Goal: Task Accomplishment & Management: Manage account settings

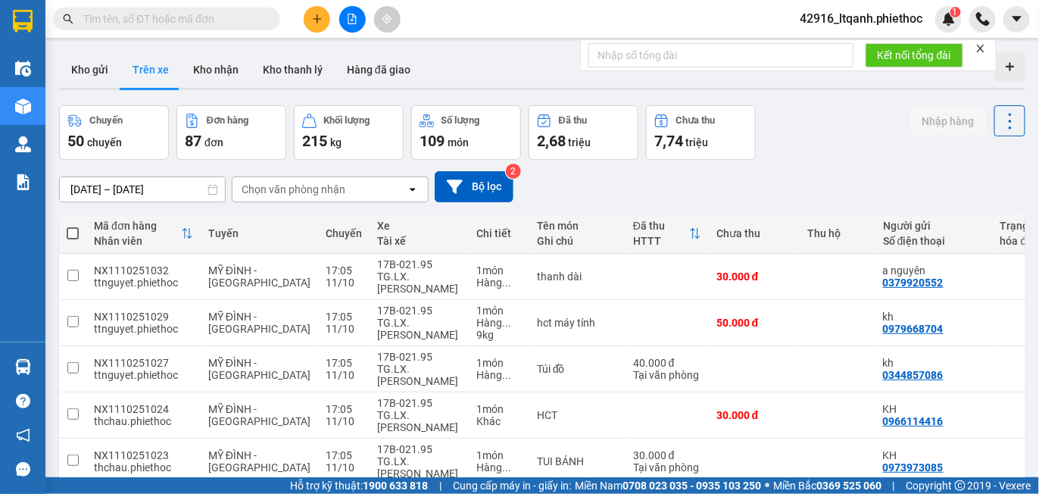
click at [174, 22] on input "text" at bounding box center [172, 19] width 179 height 17
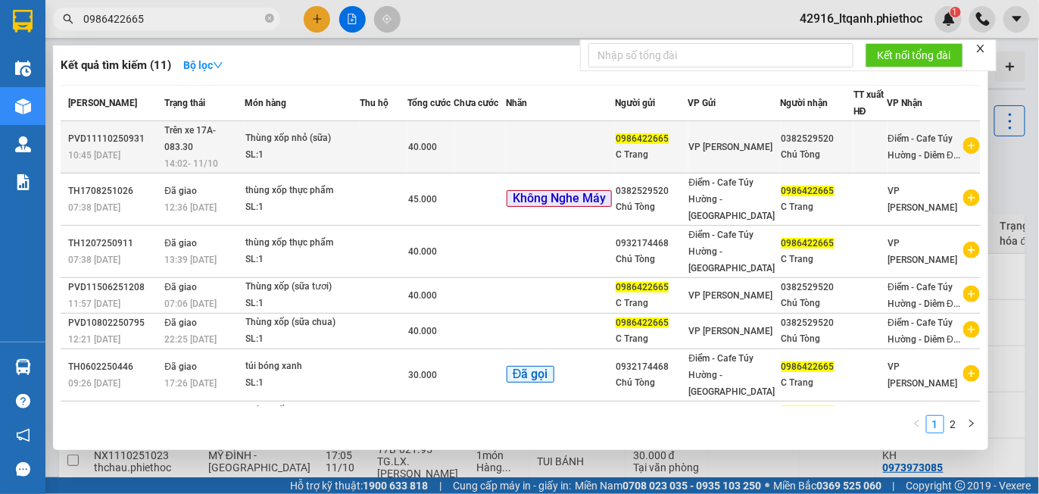
type input "0986422665"
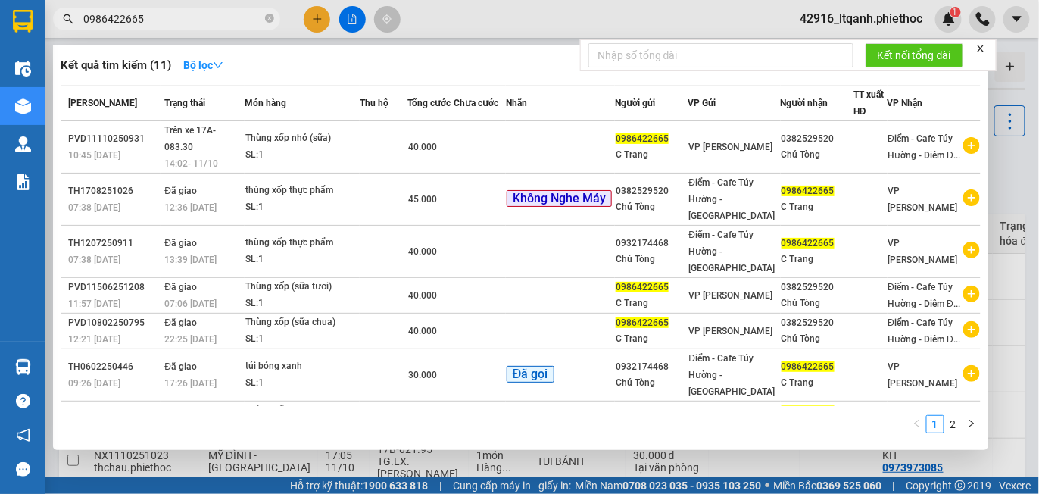
click at [359, 154] on div "SL: 1" at bounding box center [302, 155] width 114 height 17
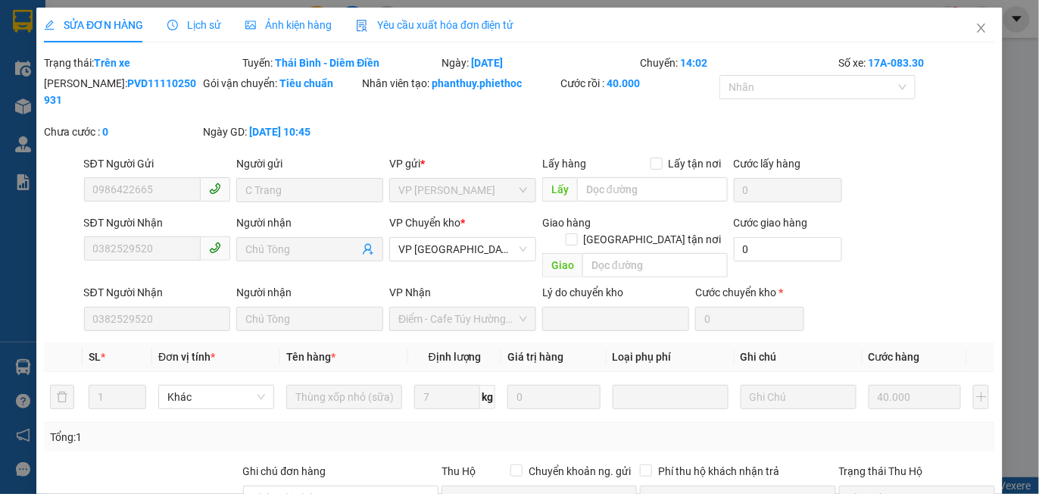
type input "0986422665"
type input "C Trang"
type input "0382529520"
type input "Chú Tòng"
type input "0"
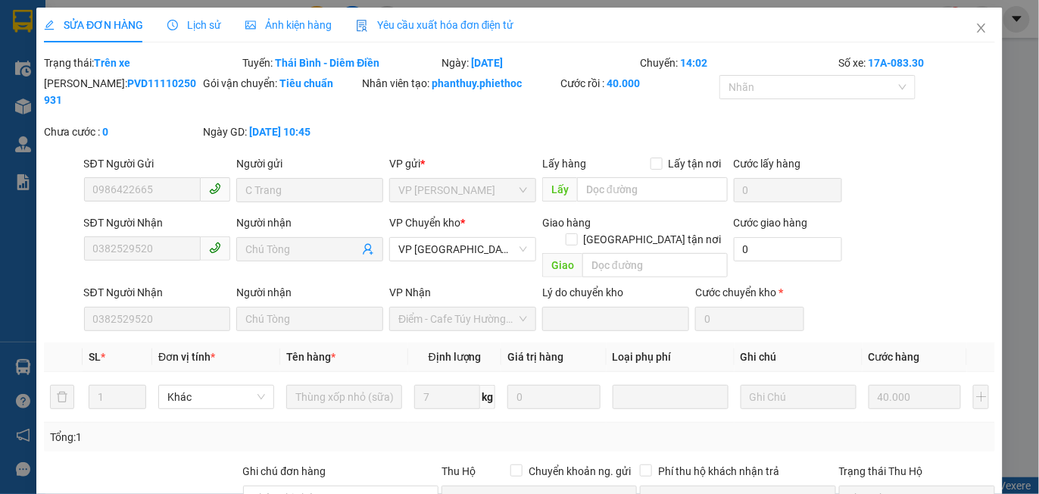
type input "40.000"
click at [192, 24] on span "Lịch sử" at bounding box center [194, 25] width 54 height 12
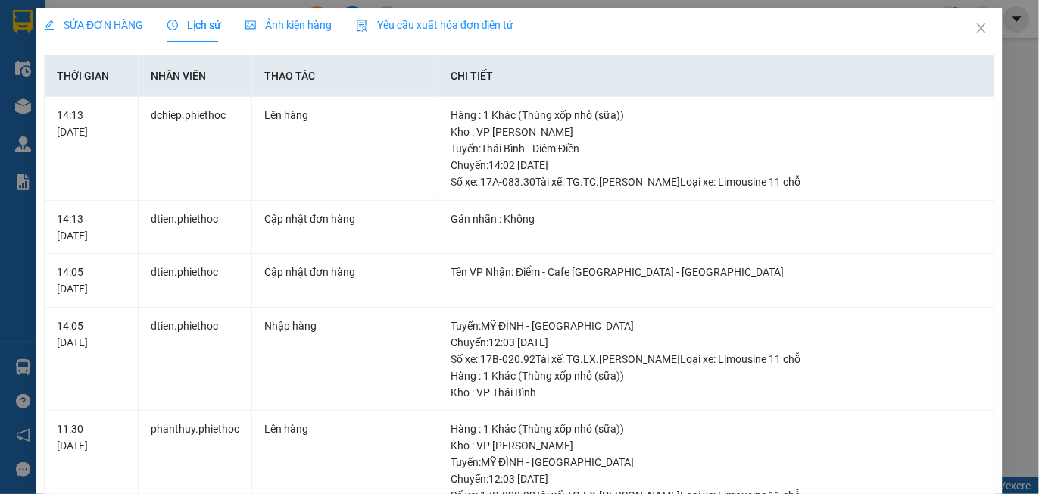
click at [100, 19] on span "SỬA ĐƠN HÀNG" at bounding box center [93, 25] width 99 height 12
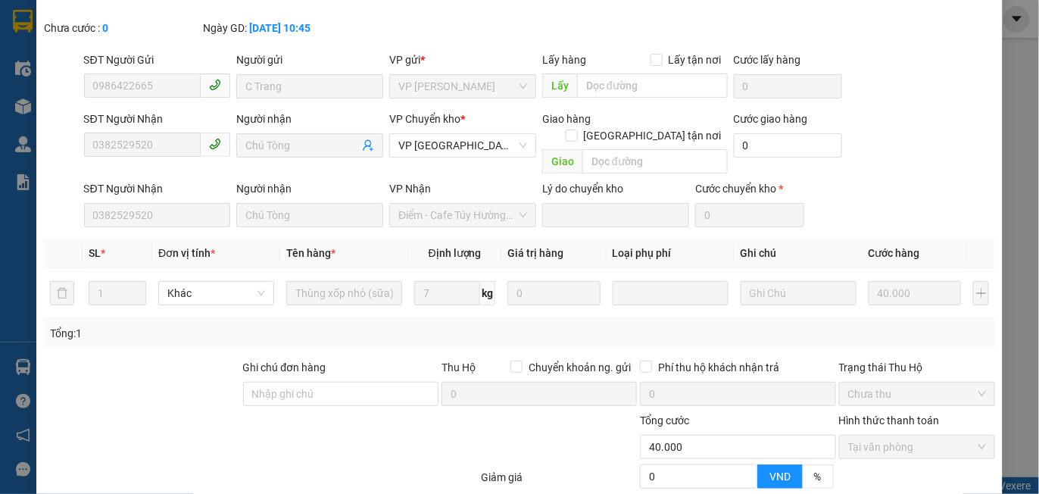
scroll to position [213, 0]
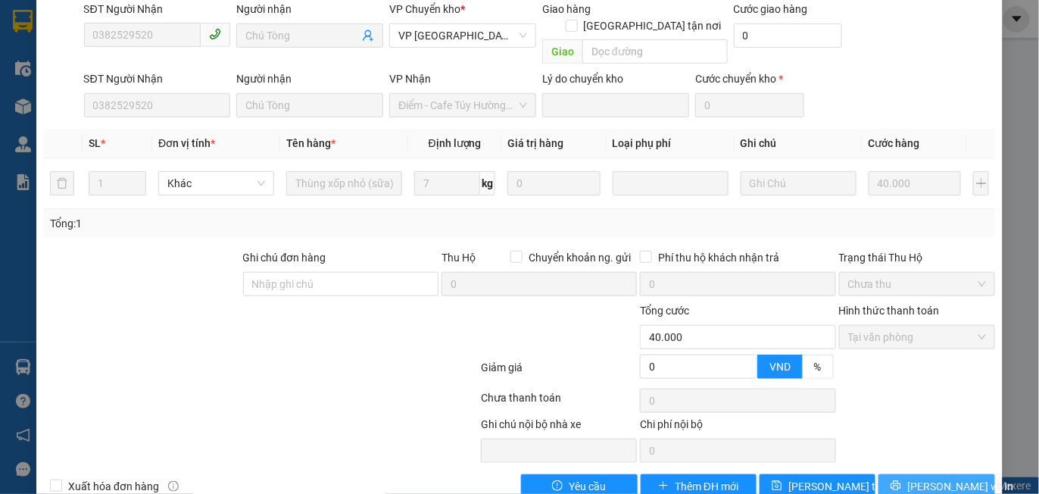
click at [917, 478] on span "[PERSON_NAME] và In" at bounding box center [960, 486] width 106 height 17
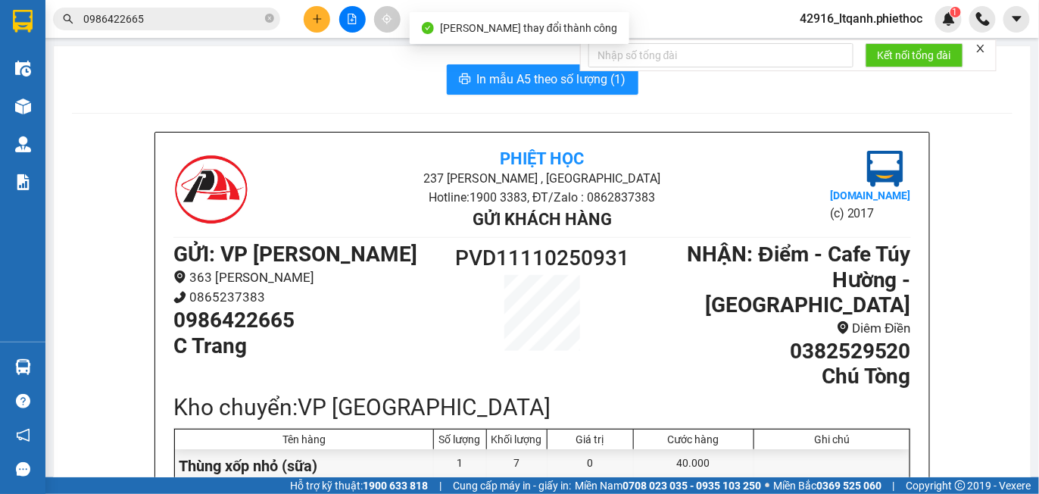
scroll to position [82, 0]
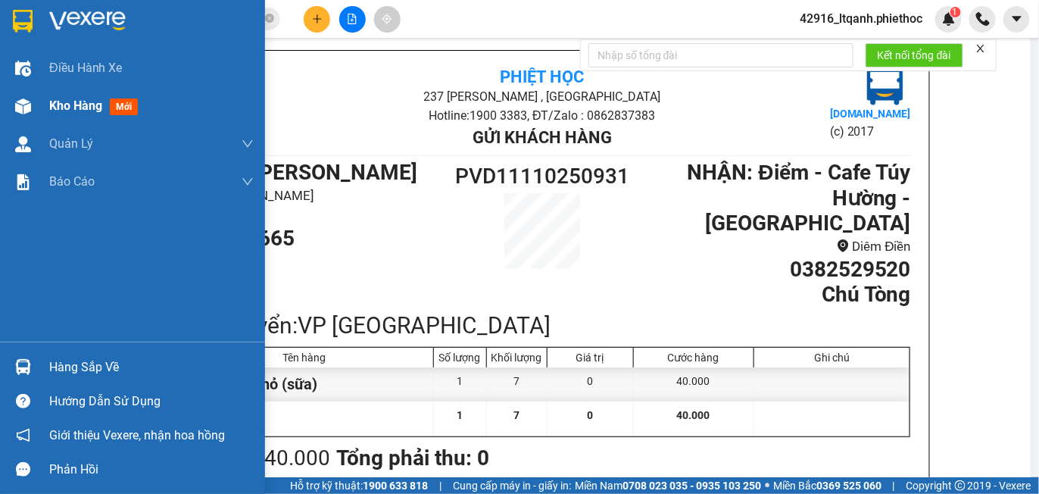
click at [69, 104] on span "Kho hàng" at bounding box center [75, 105] width 53 height 14
click at [76, 110] on span "Kho hàng" at bounding box center [75, 105] width 53 height 14
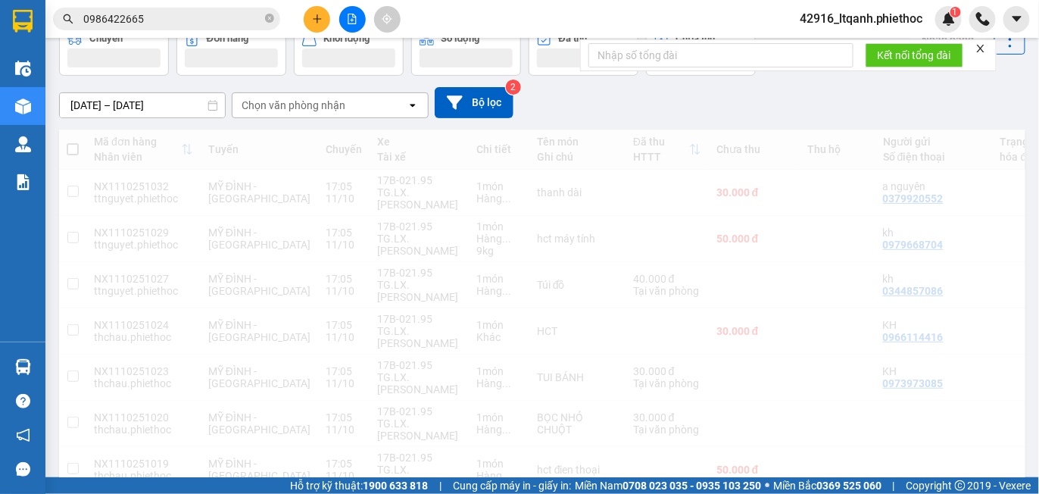
click at [305, 113] on div "Chọn văn phòng nhận" at bounding box center [293, 105] width 104 height 15
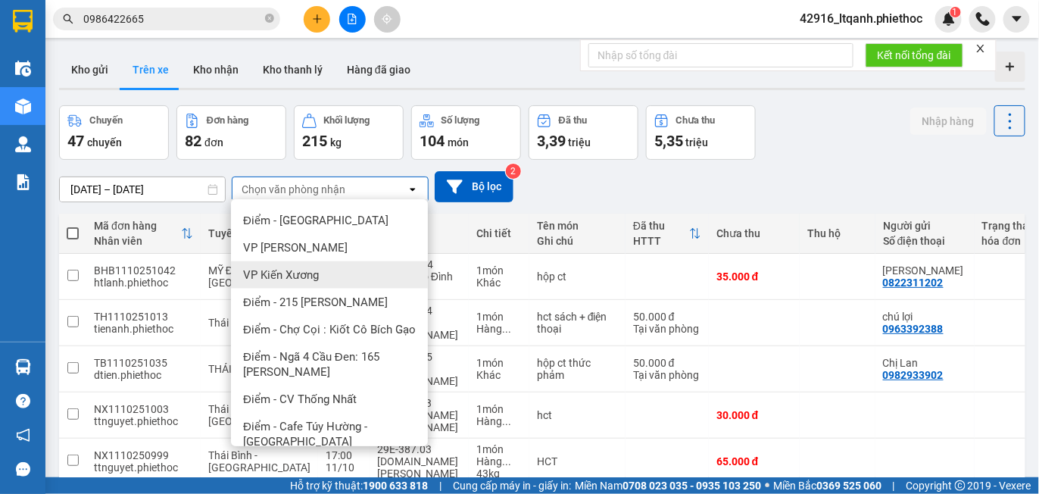
scroll to position [469, 0]
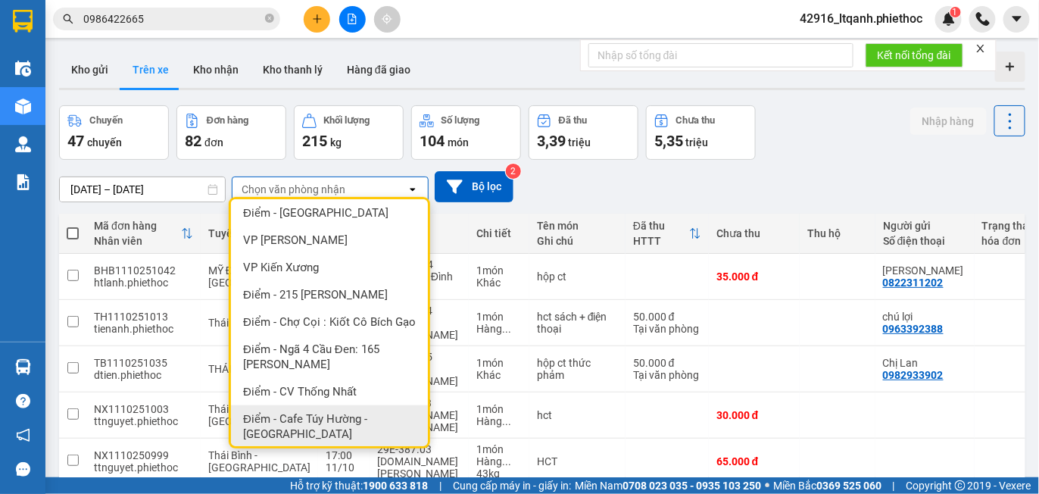
click at [339, 434] on span "Điểm - Cafe Túy Hường - [GEOGRAPHIC_DATA]" at bounding box center [332, 426] width 179 height 30
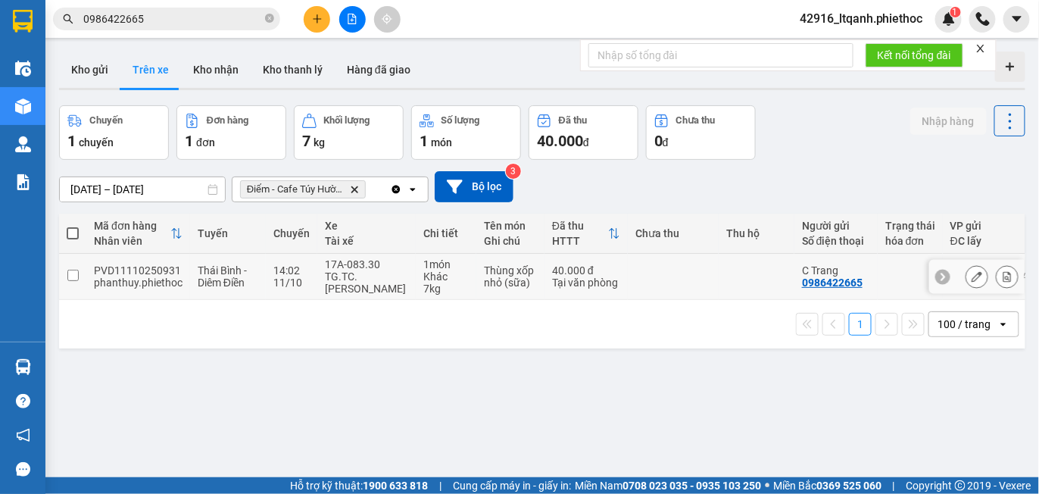
click at [971, 280] on icon at bounding box center [976, 276] width 11 height 11
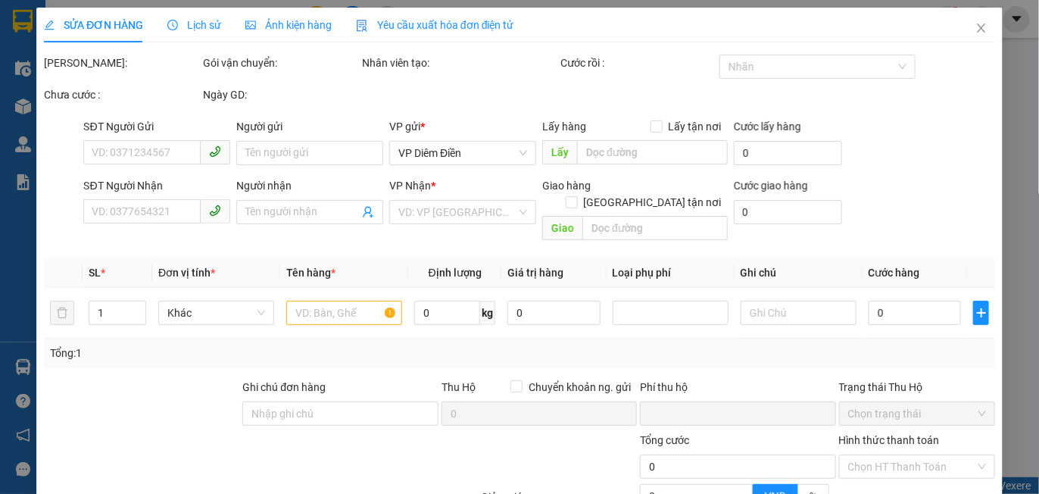
type input "0986422665"
type input "C Trang"
type input "0382529520"
type input "Chú Tòng"
type input "0"
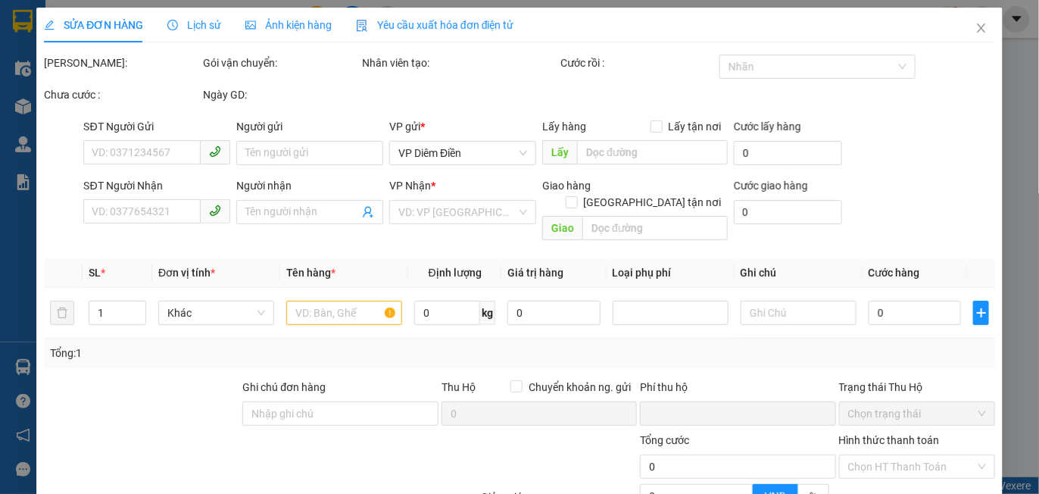
type input "40.000"
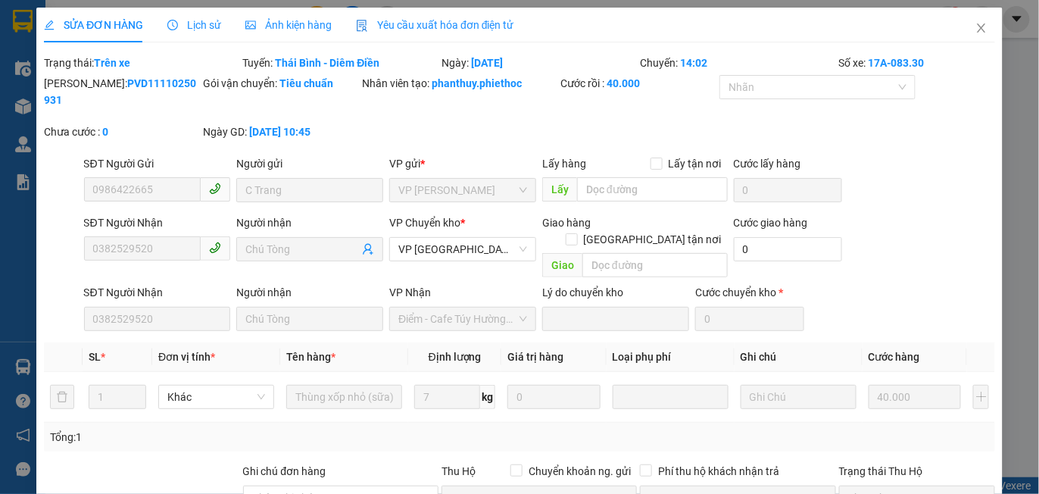
click at [211, 24] on span "Lịch sử" at bounding box center [194, 25] width 54 height 12
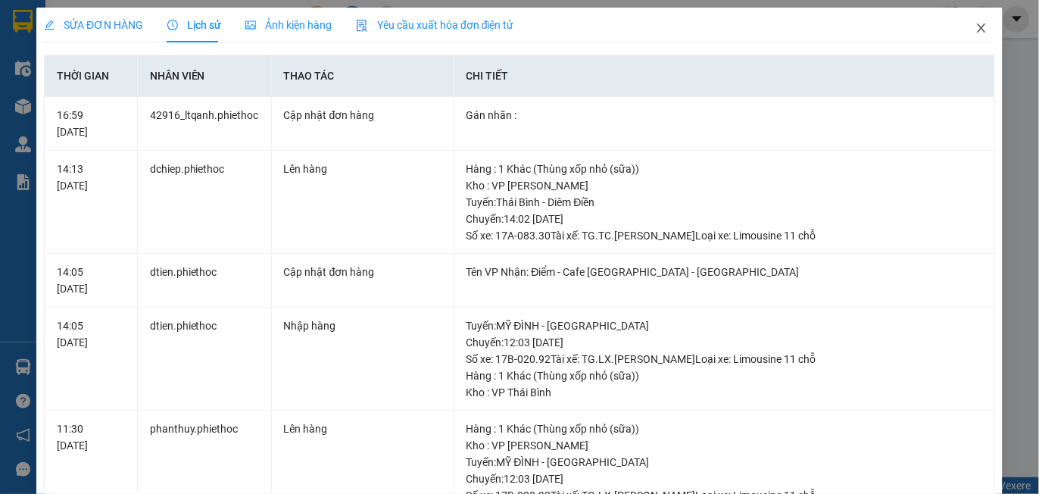
click at [975, 29] on icon "close" at bounding box center [981, 28] width 12 height 12
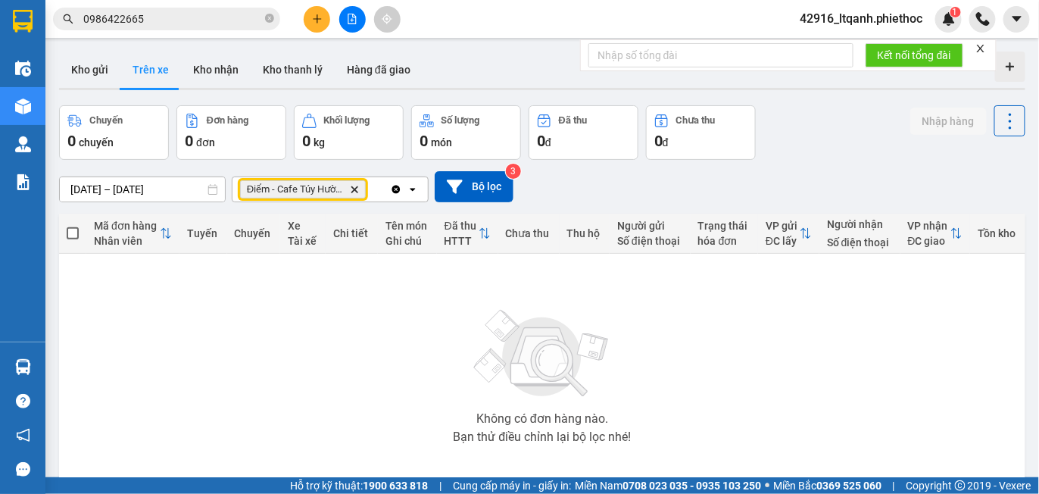
click at [356, 190] on icon "Delete" at bounding box center [354, 189] width 9 height 9
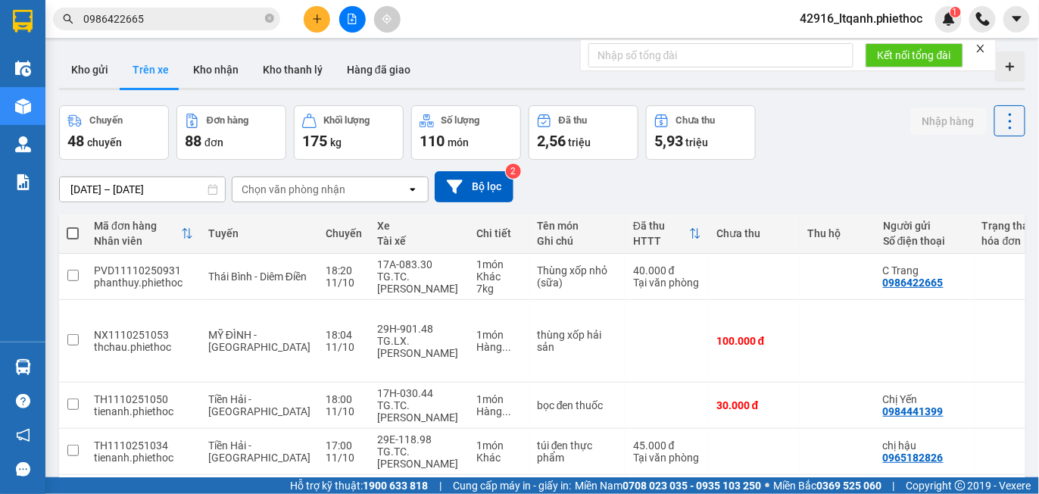
click at [291, 187] on div "Chọn văn phòng nhận" at bounding box center [293, 189] width 104 height 15
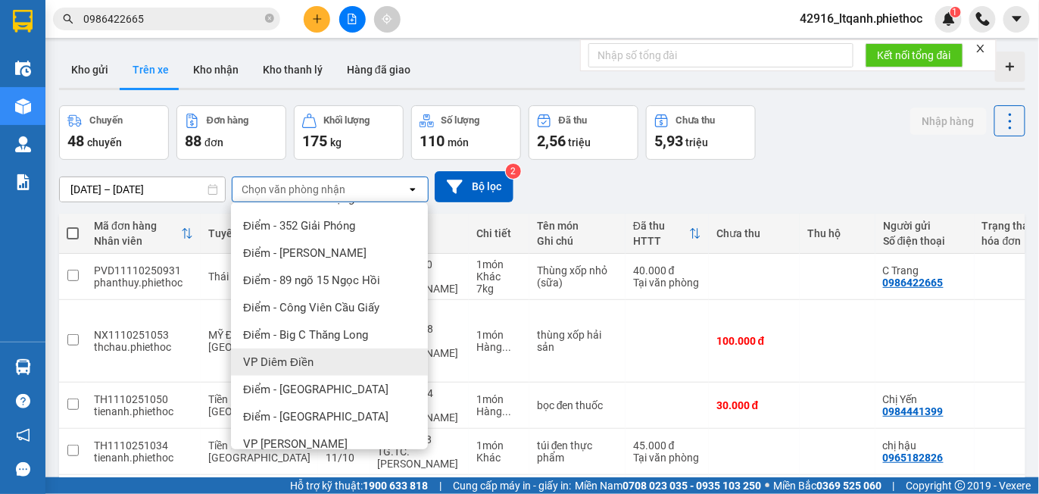
scroll to position [309, 0]
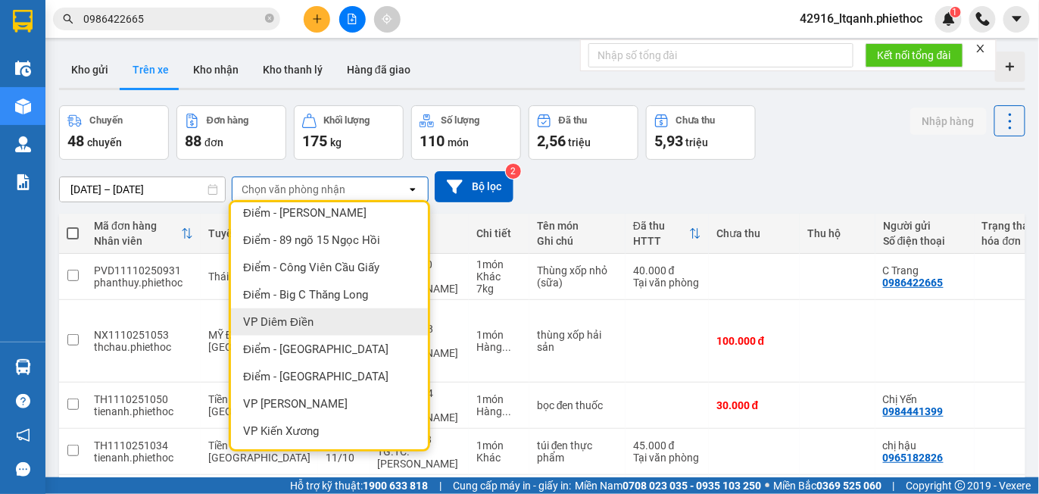
click at [301, 322] on span "VP Diêm Điền" at bounding box center [278, 321] width 70 height 15
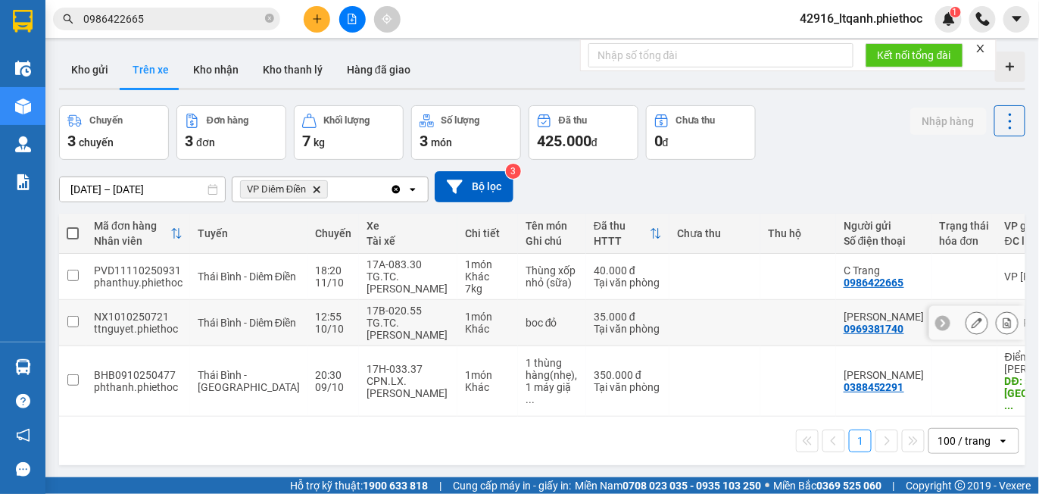
scroll to position [0, 293]
